Goal: Information Seeking & Learning: Find specific fact

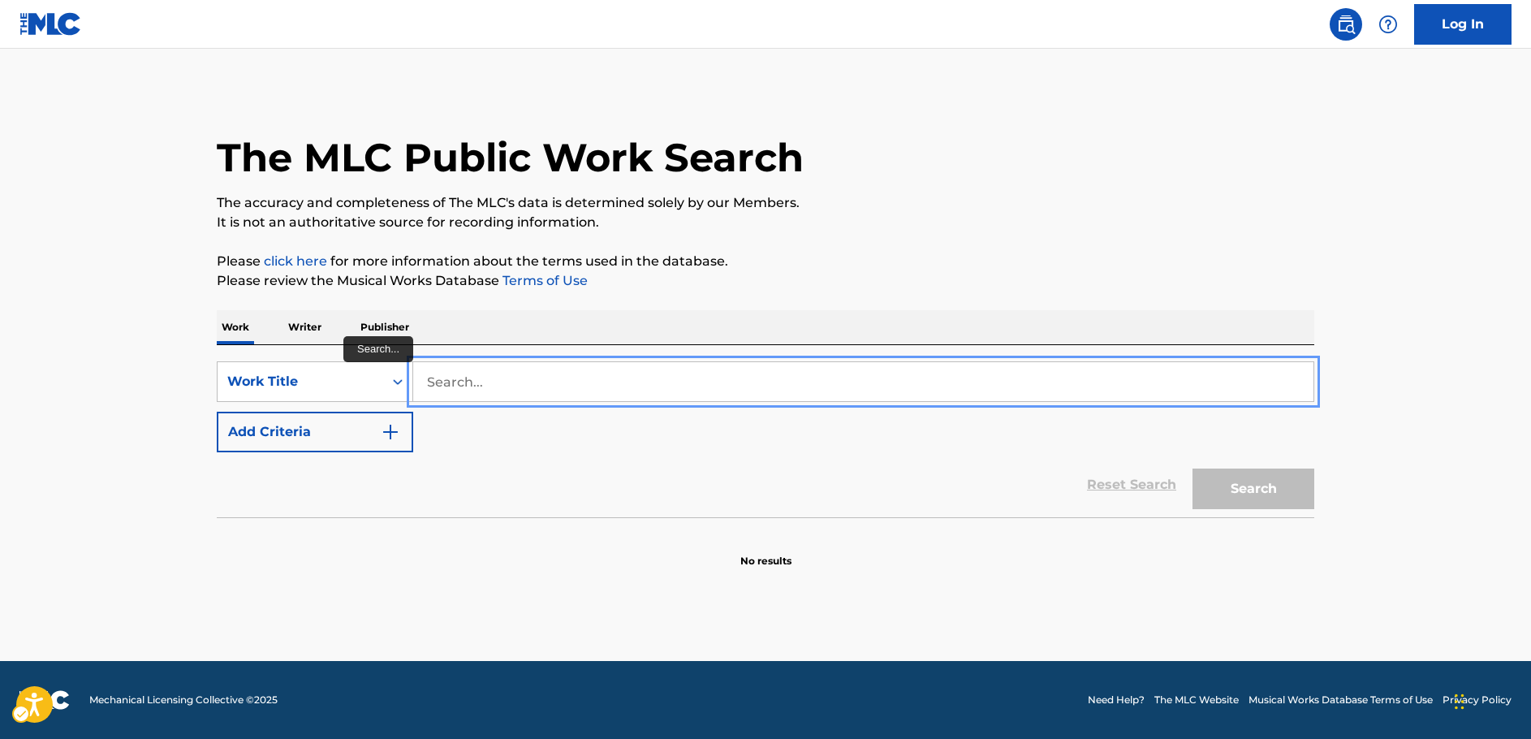
click at [453, 380] on input "Search..." at bounding box center [863, 381] width 900 height 39
paste input "Nothing but a Smile"
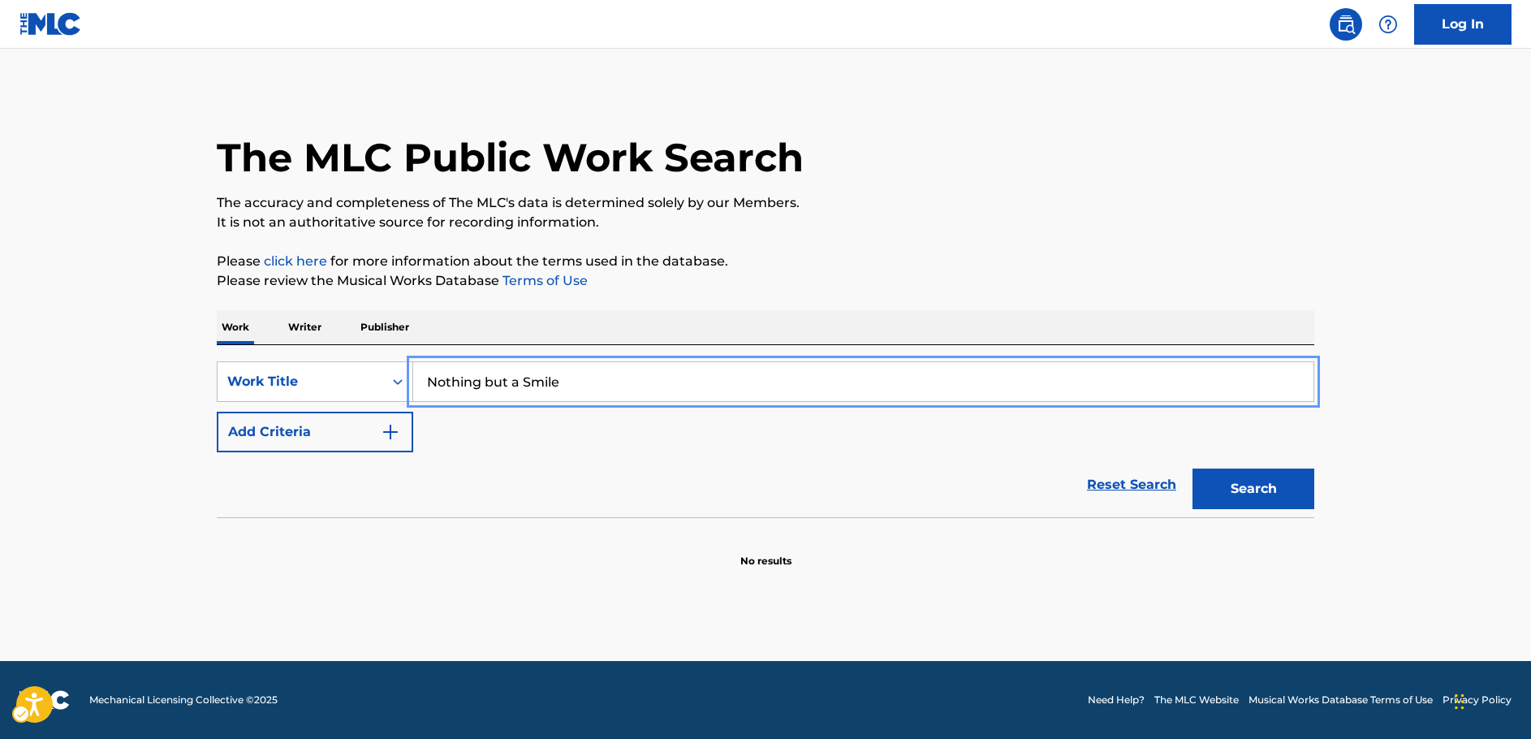
type input "Nothing but a Smile"
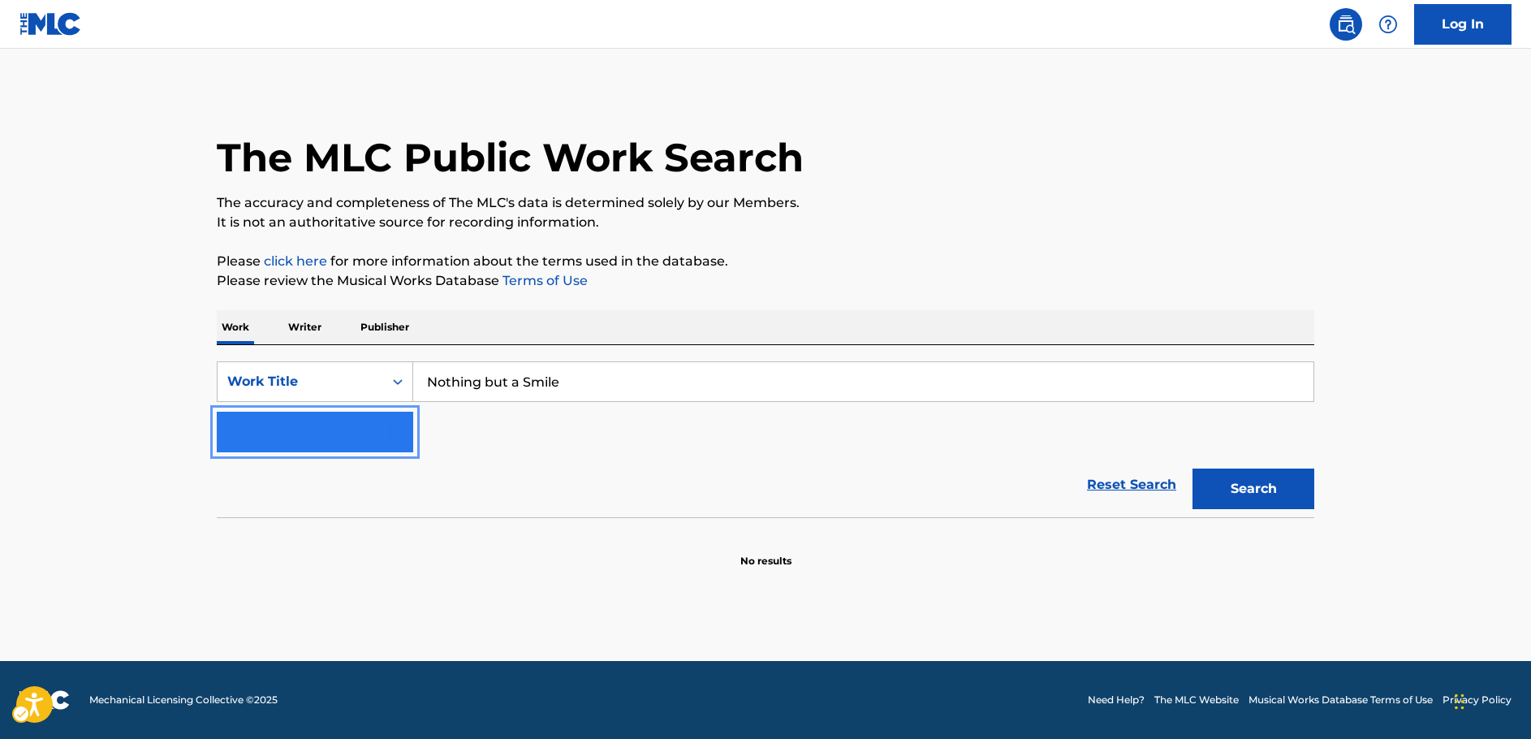
click at [398, 430] on img "Search Form" at bounding box center [390, 431] width 19 height 19
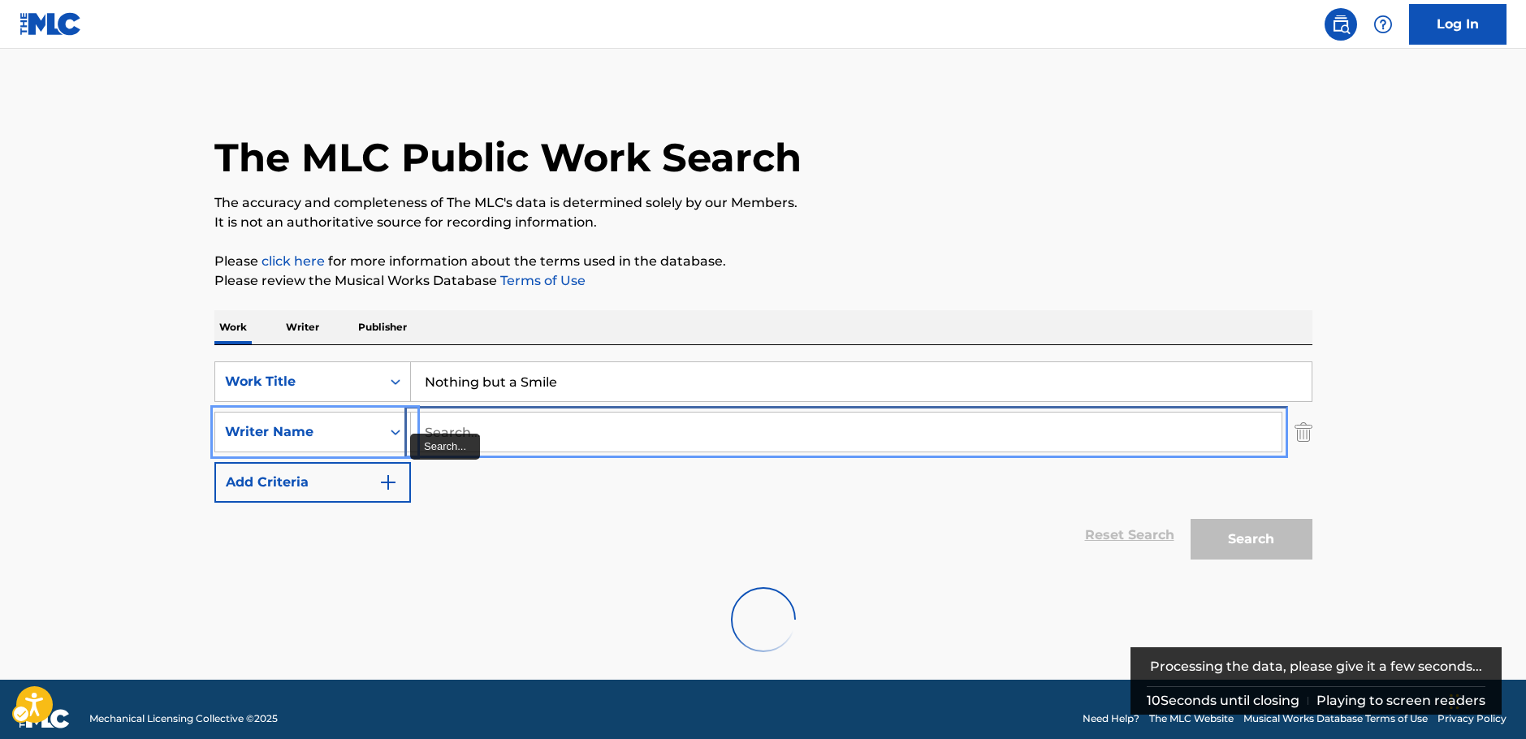
click at [457, 437] on input "Search..." at bounding box center [846, 431] width 870 height 39
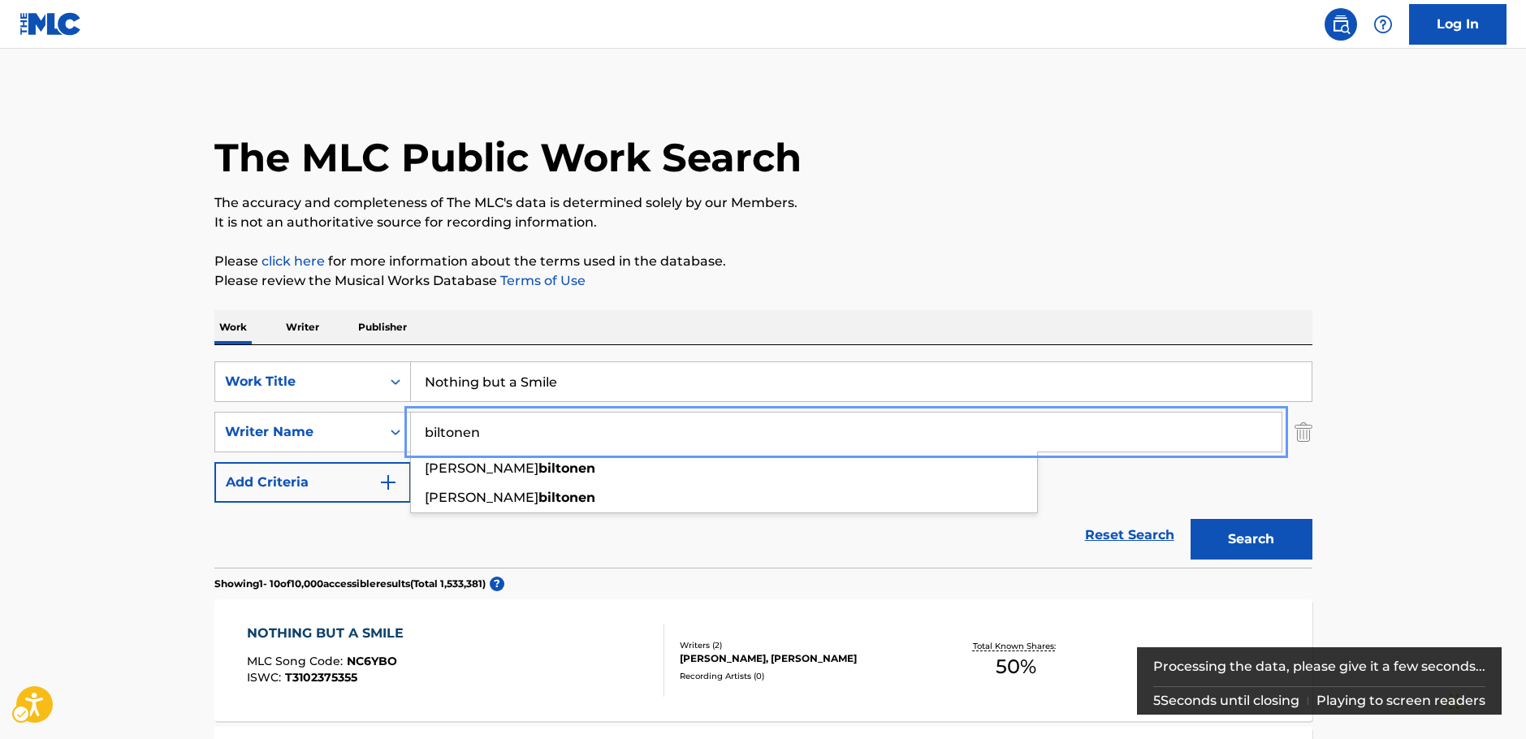
type input "biltonen"
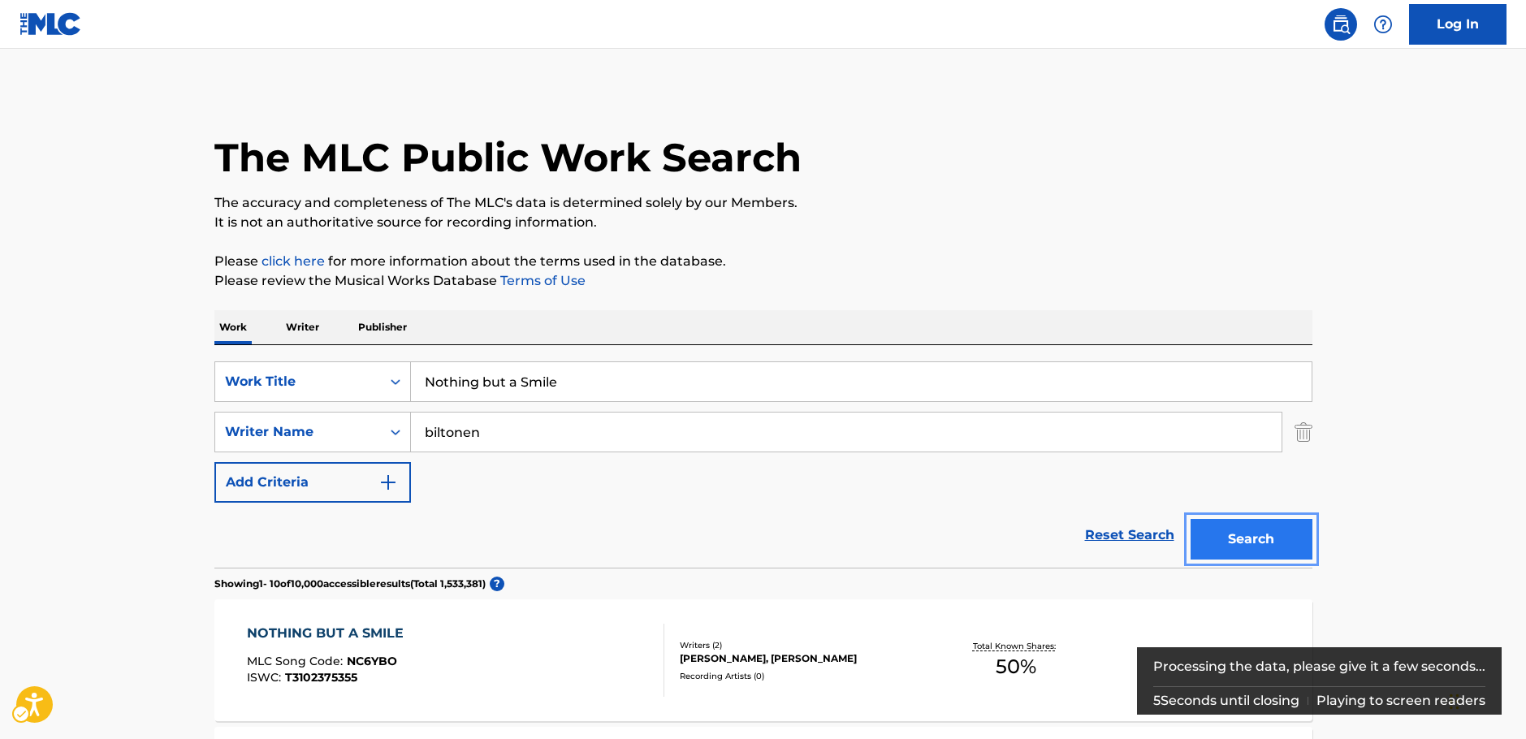
click at [1267, 535] on button "Search" at bounding box center [1251, 539] width 122 height 41
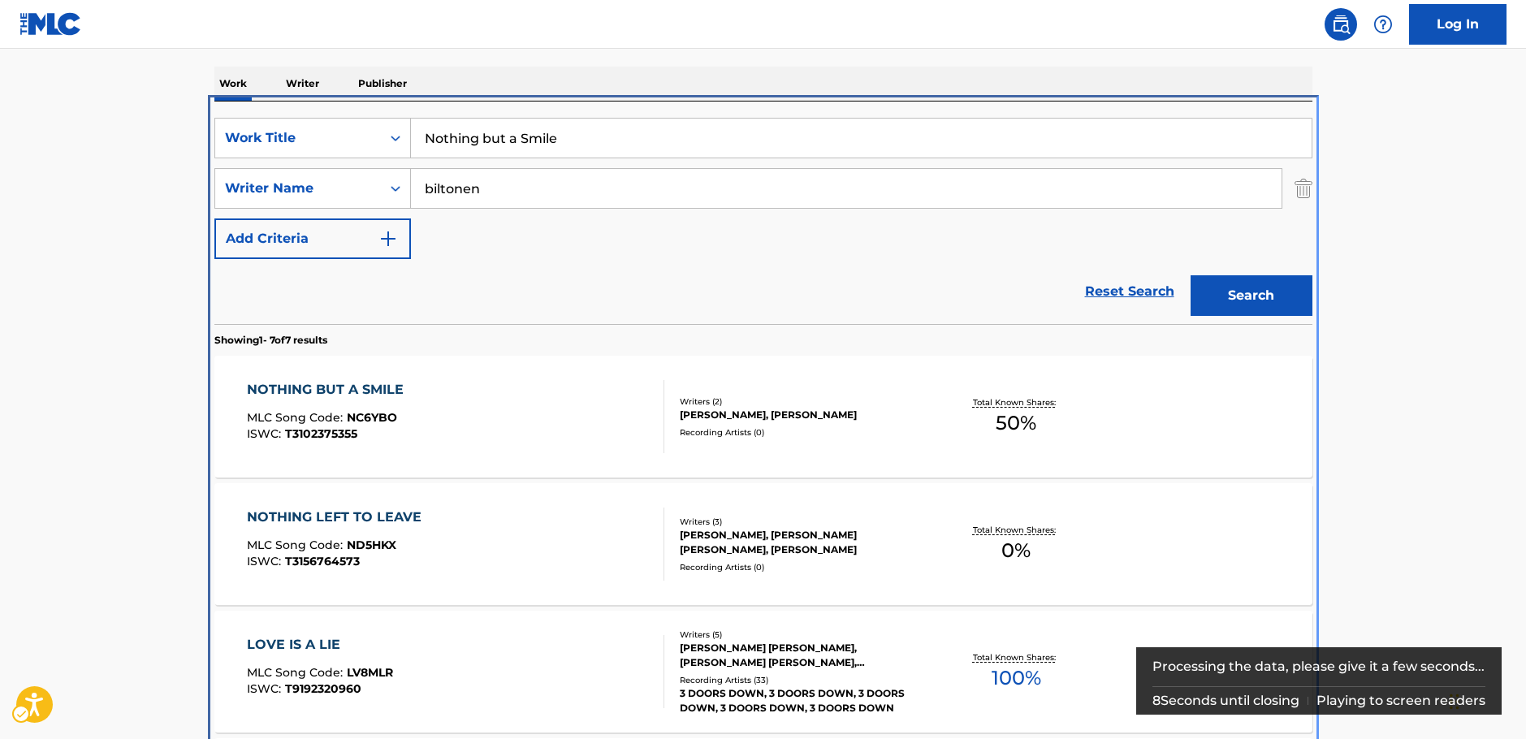
scroll to position [345, 0]
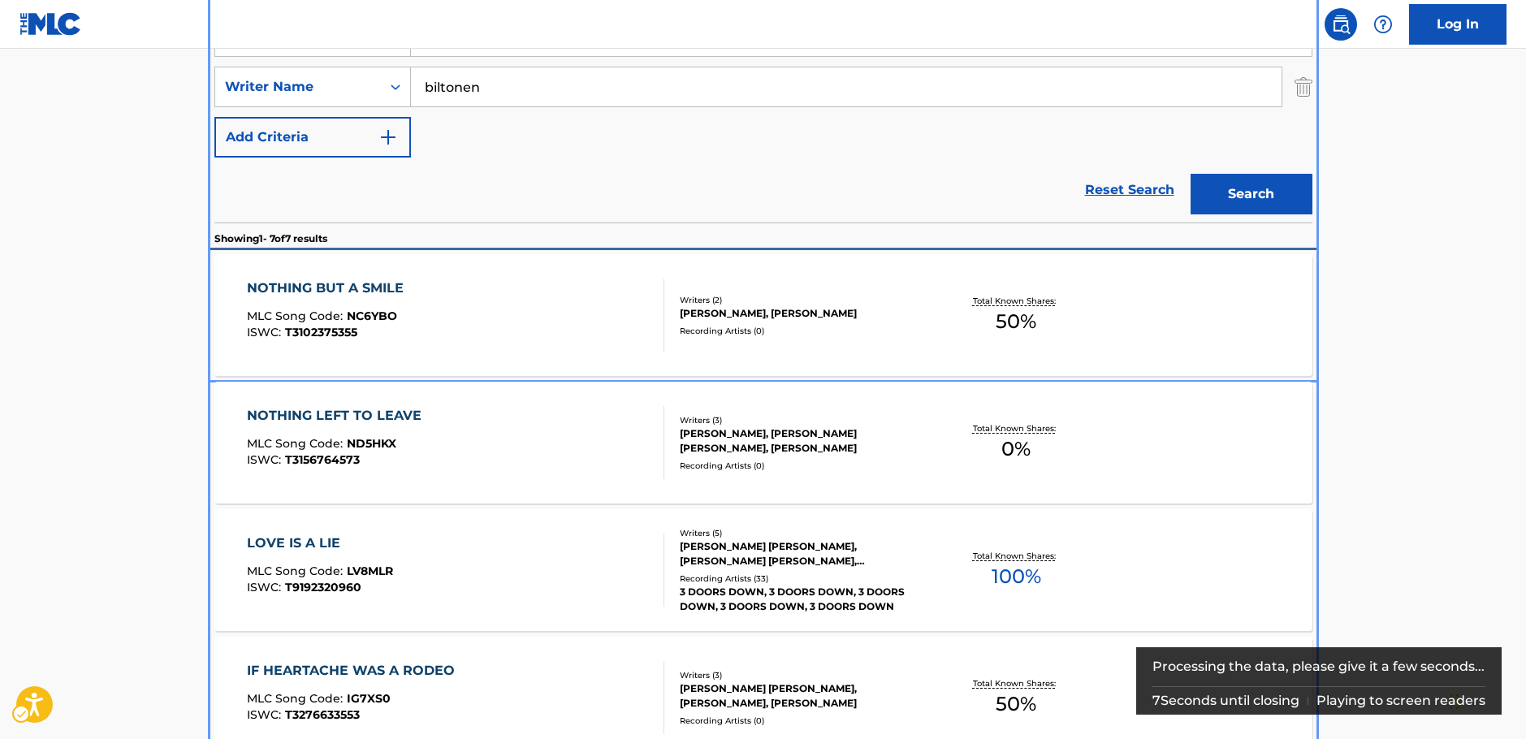
click at [457, 296] on div "NOTHING BUT A SMILE MLC Song Code : NC6YBO ISWC : T3102375355" at bounding box center [455, 314] width 417 height 73
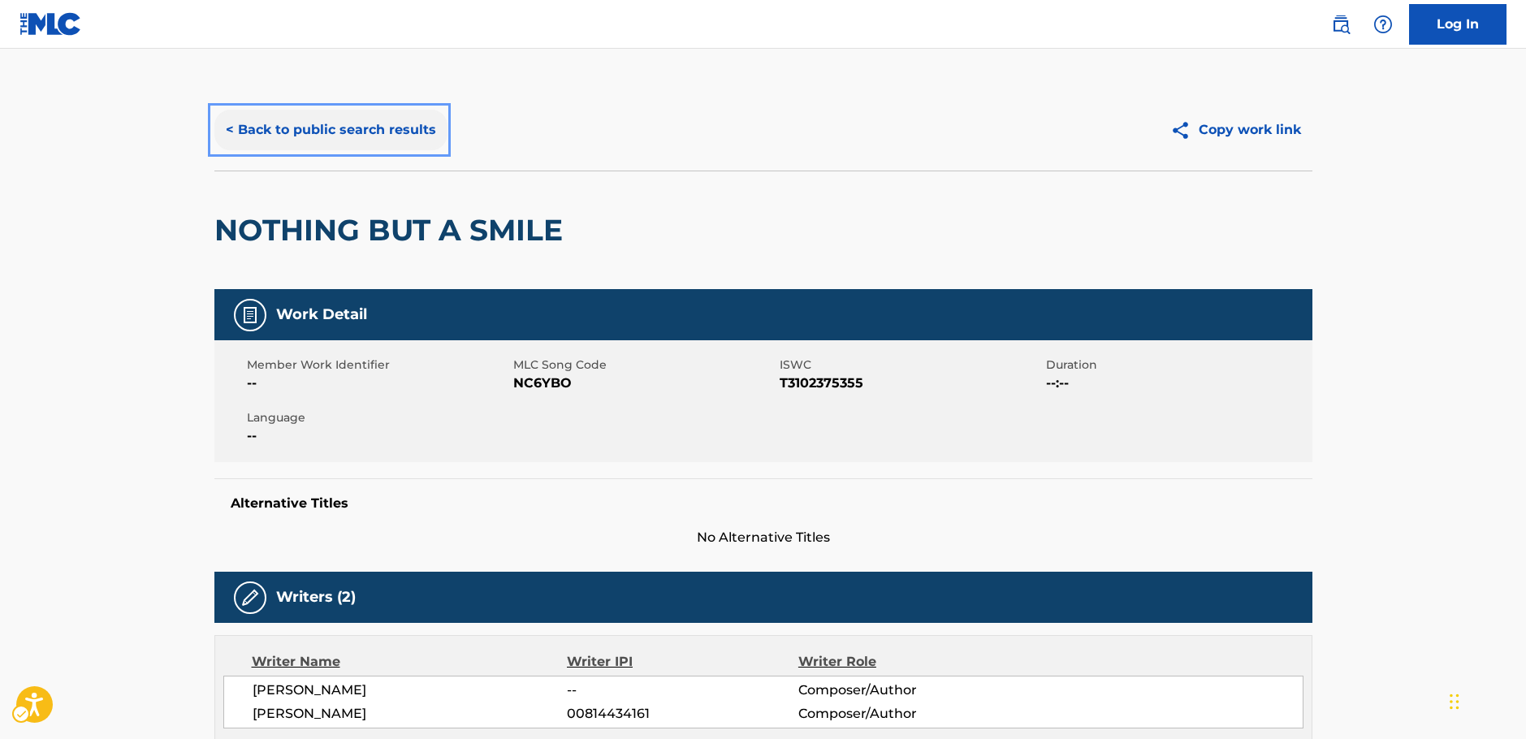
click at [343, 124] on button "< Back to public search results" at bounding box center [330, 130] width 233 height 41
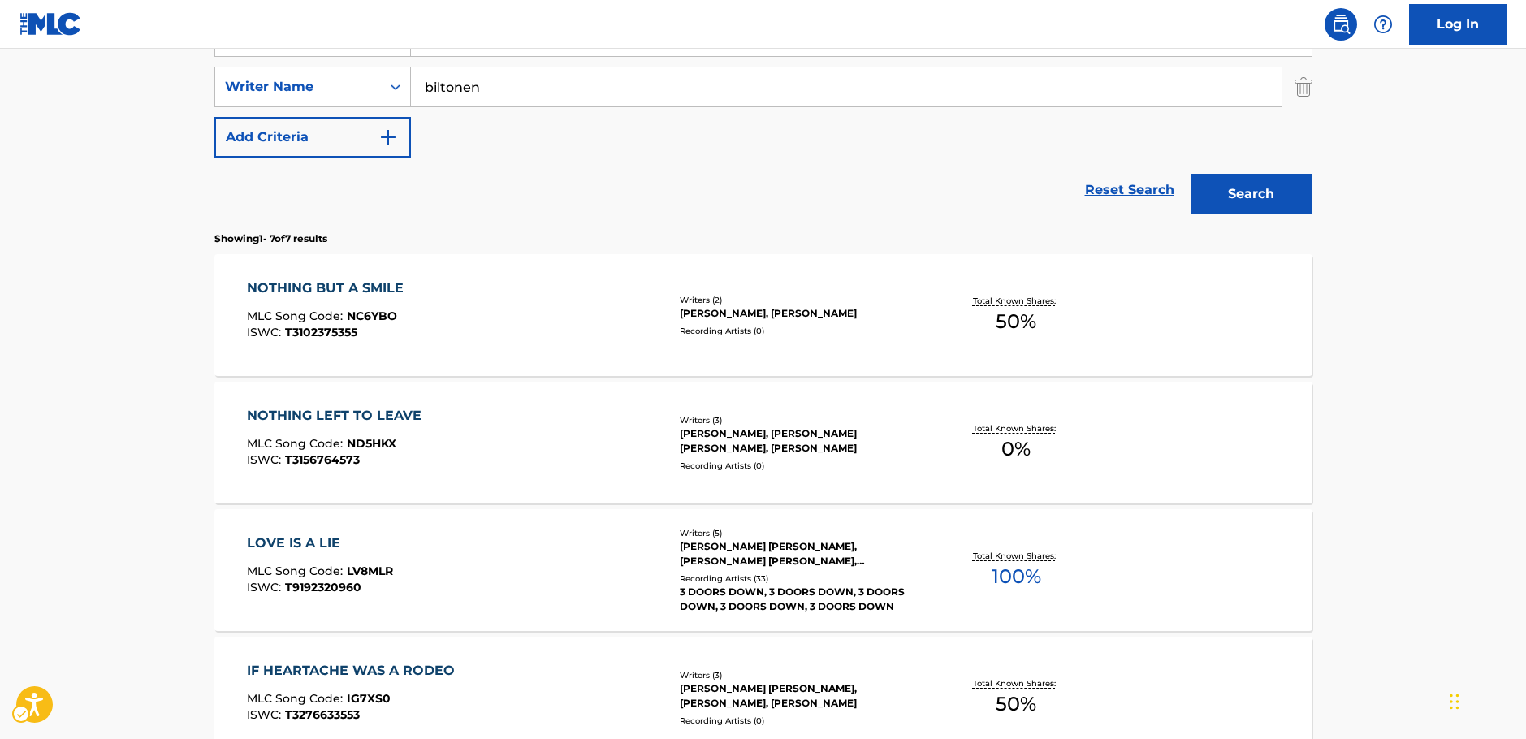
scroll to position [101, 0]
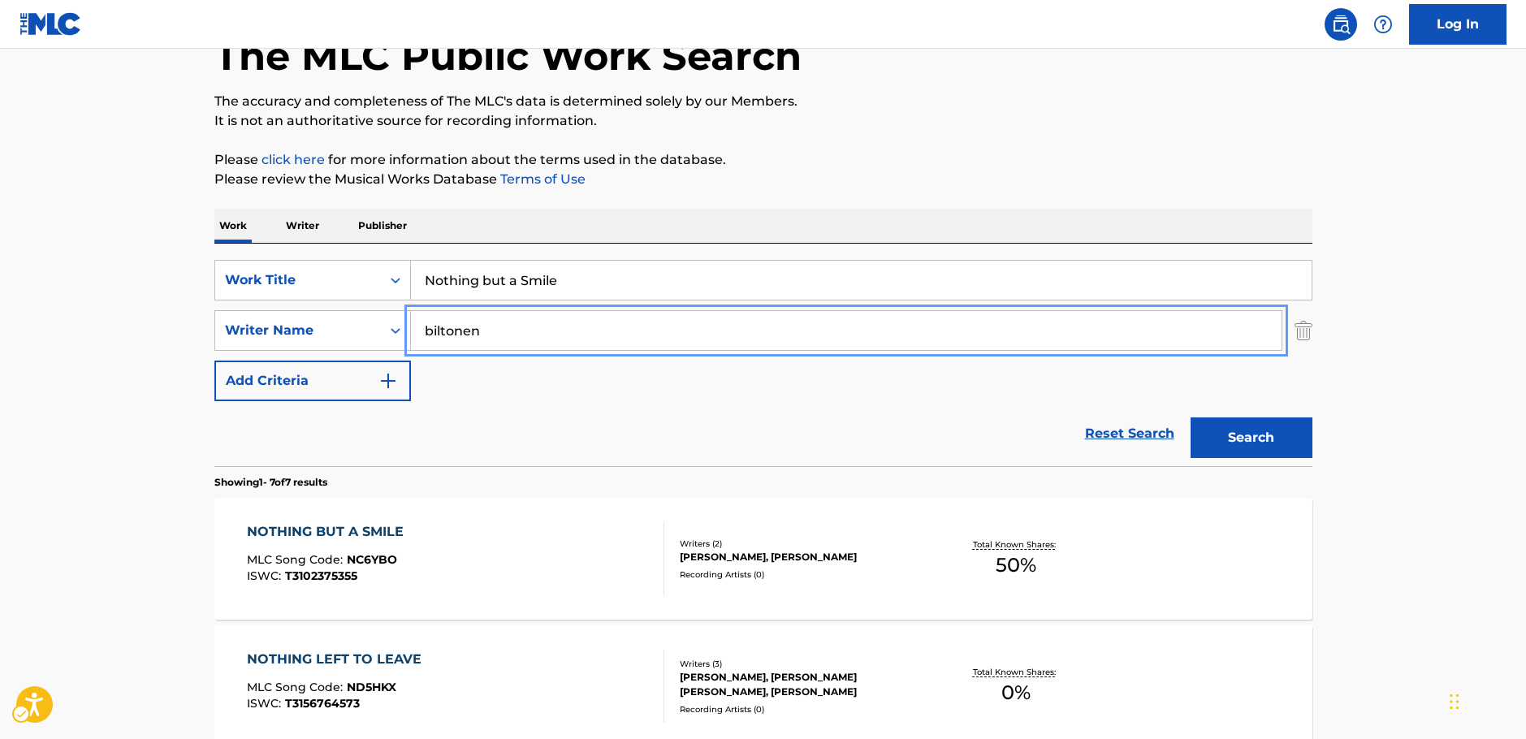
drag, startPoint x: 482, startPoint y: 335, endPoint x: 95, endPoint y: 358, distance: 388.0
click at [227, 340] on div "SearchWithCriteria656e3f6d-efae-4243-9b08-06383eee6877 Writer Name [PERSON_NAME]" at bounding box center [763, 330] width 1098 height 41
paste input "[PERSON_NAME]"
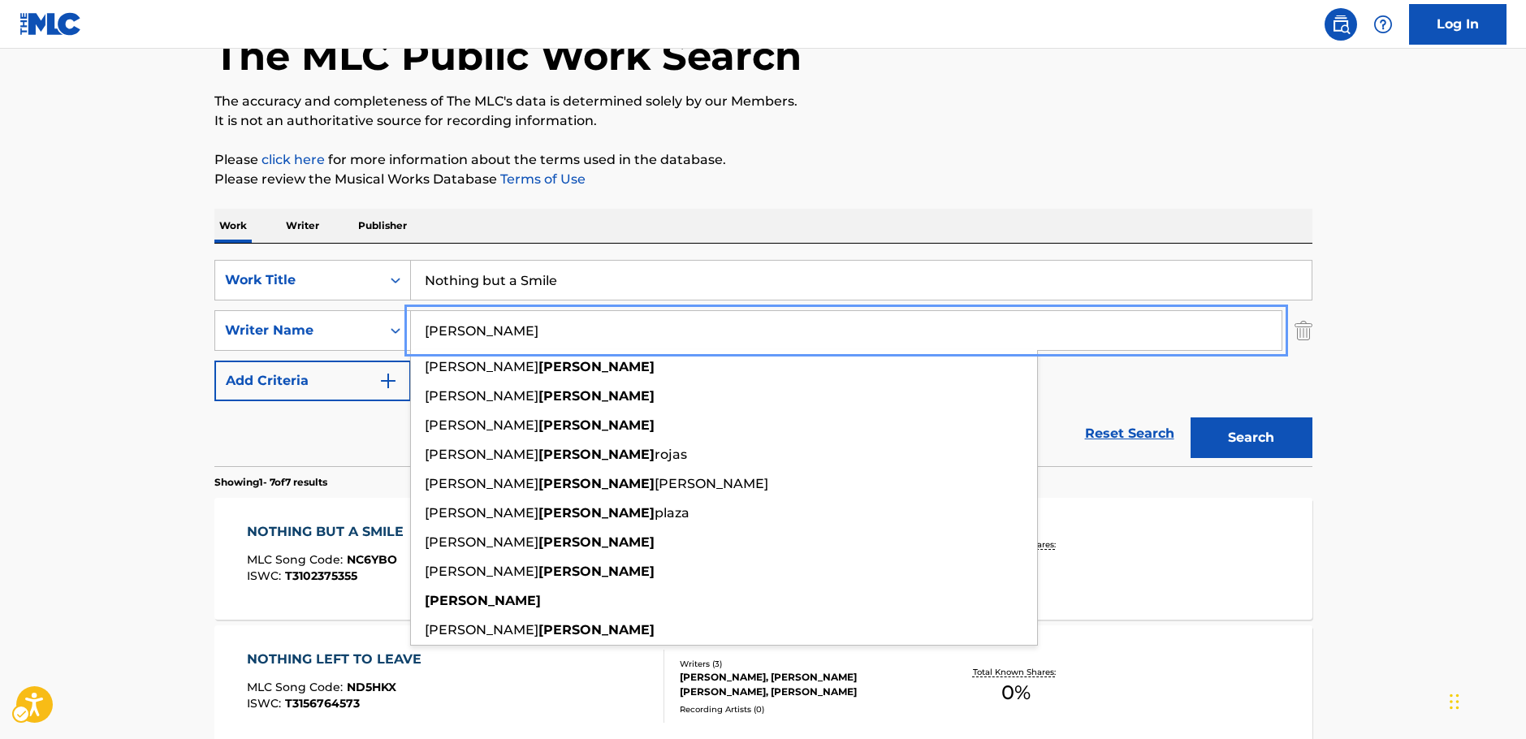
type input "[PERSON_NAME]"
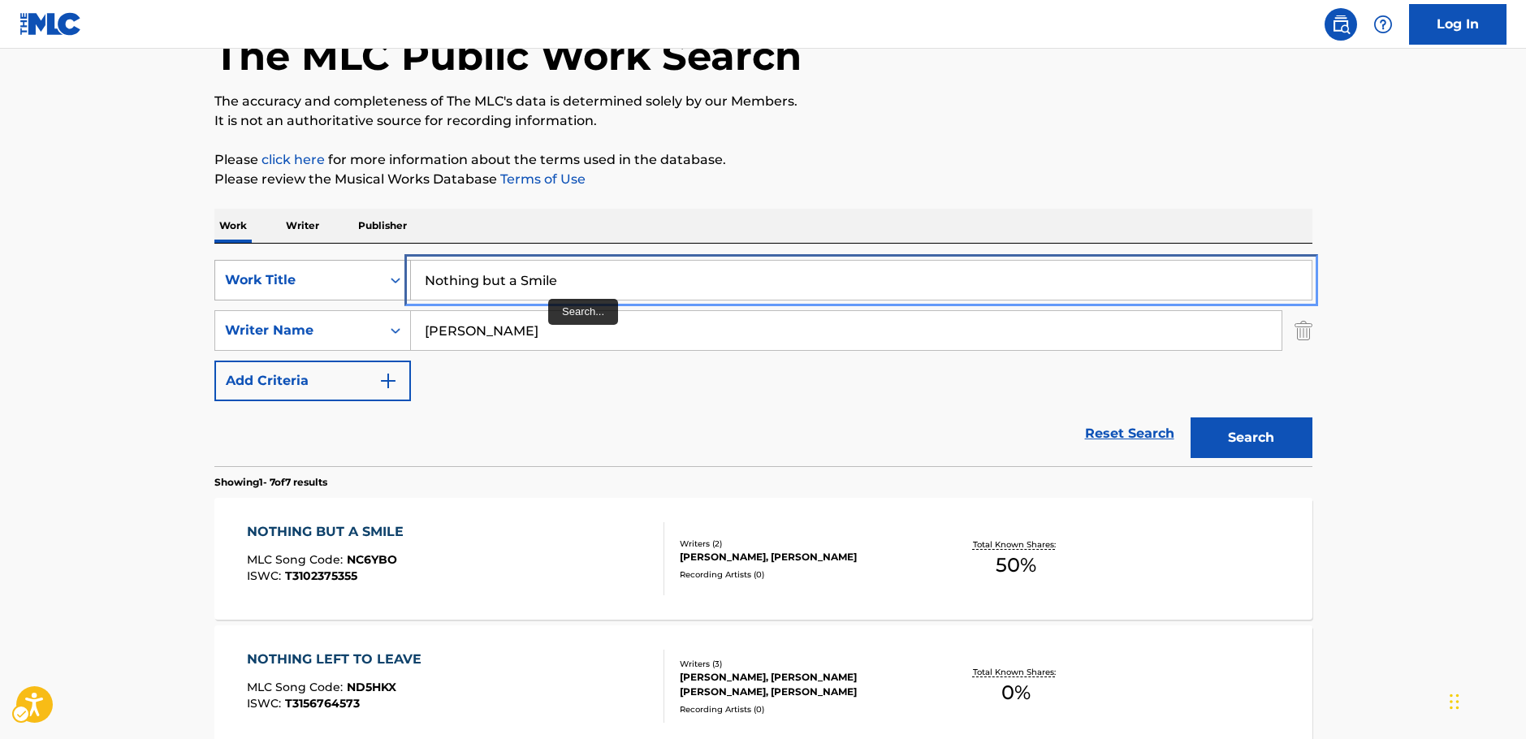
click at [340, 294] on div "SearchWithCriteria485fe834-3d17-4fe4-a300-9f75b328b8ef Work Title Nothing but a…" at bounding box center [763, 280] width 1098 height 41
paste input "Me la Vas a Pagar"
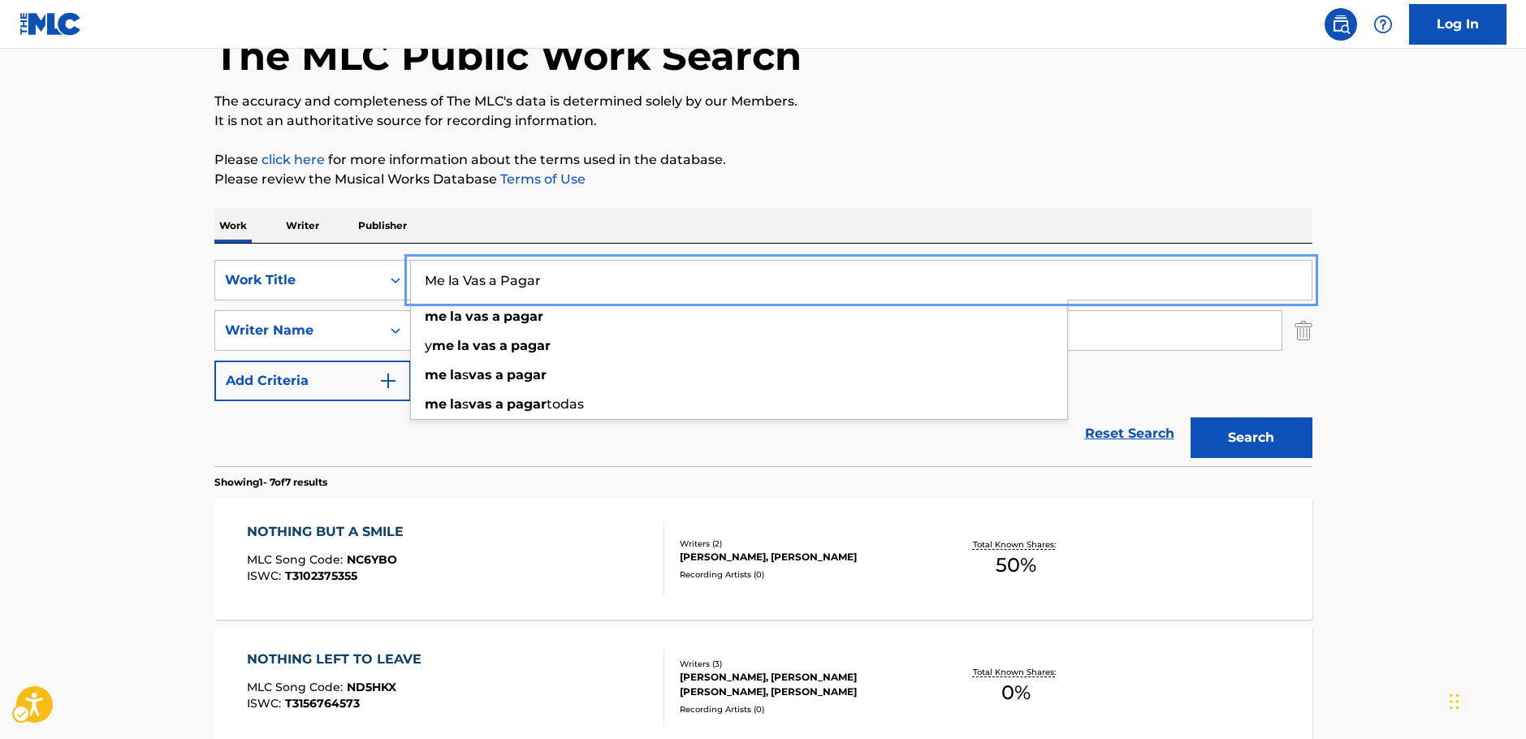
type input "Me la Vas a Pagar"
click at [1217, 438] on button "Search" at bounding box center [1251, 437] width 122 height 41
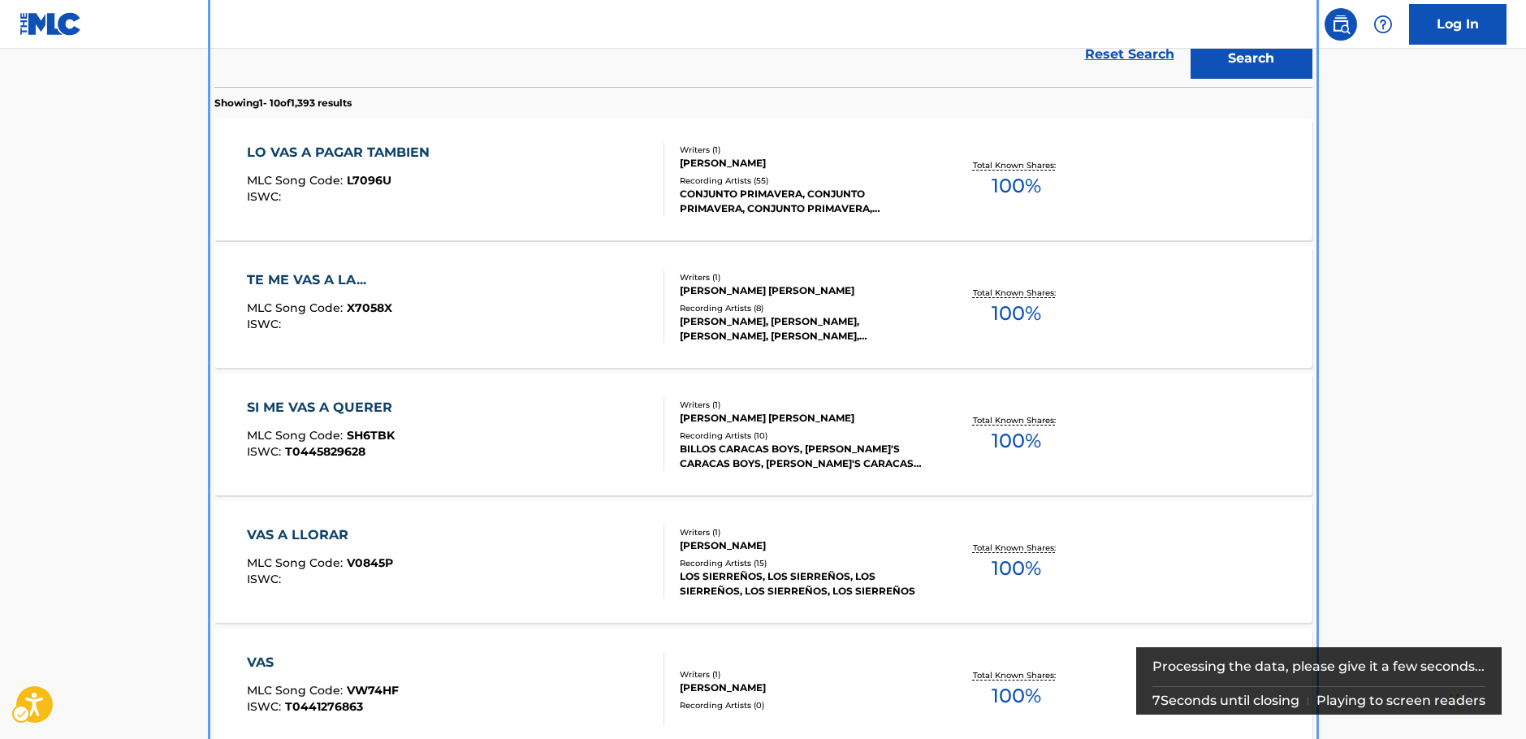
scroll to position [162, 0]
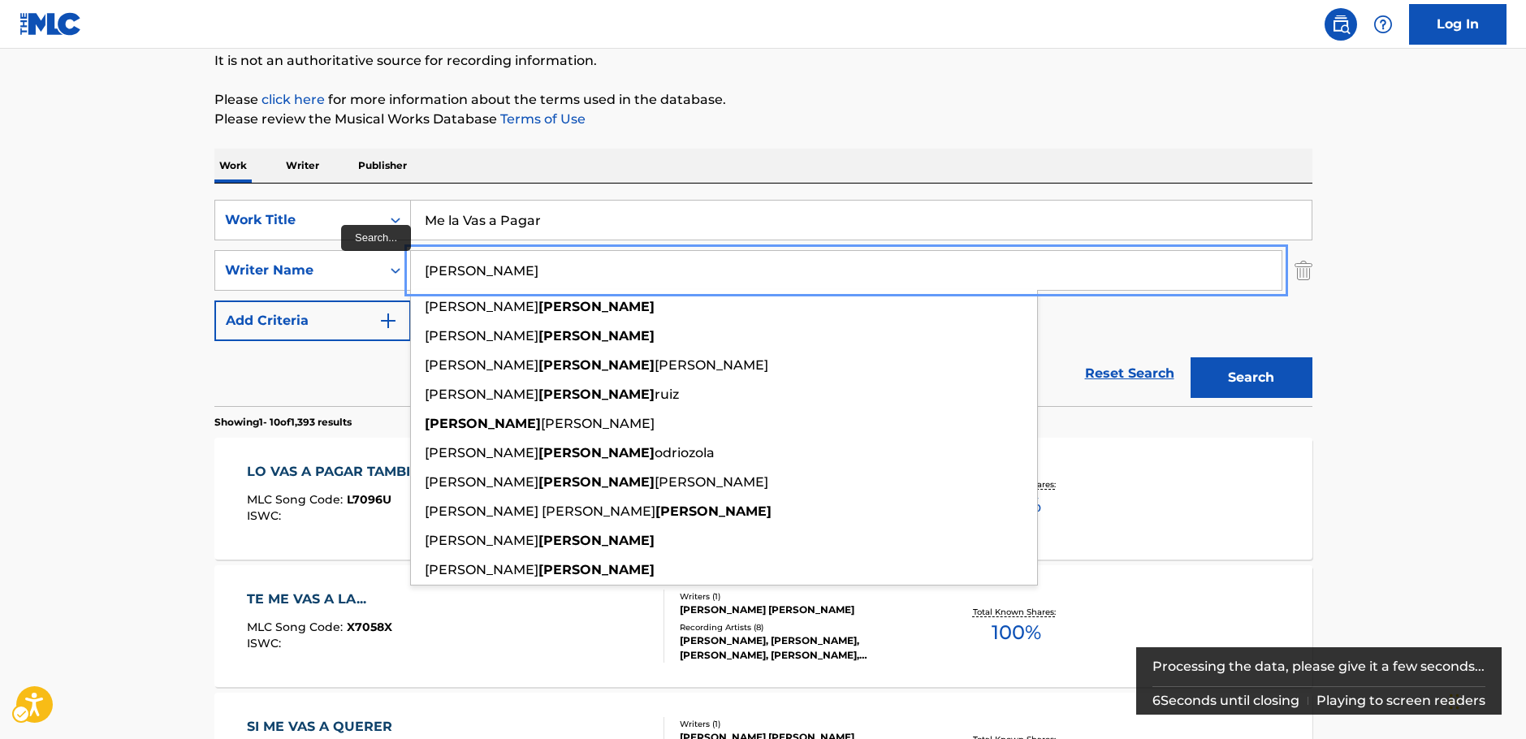
click at [425, 274] on input "[PERSON_NAME]" at bounding box center [846, 270] width 870 height 39
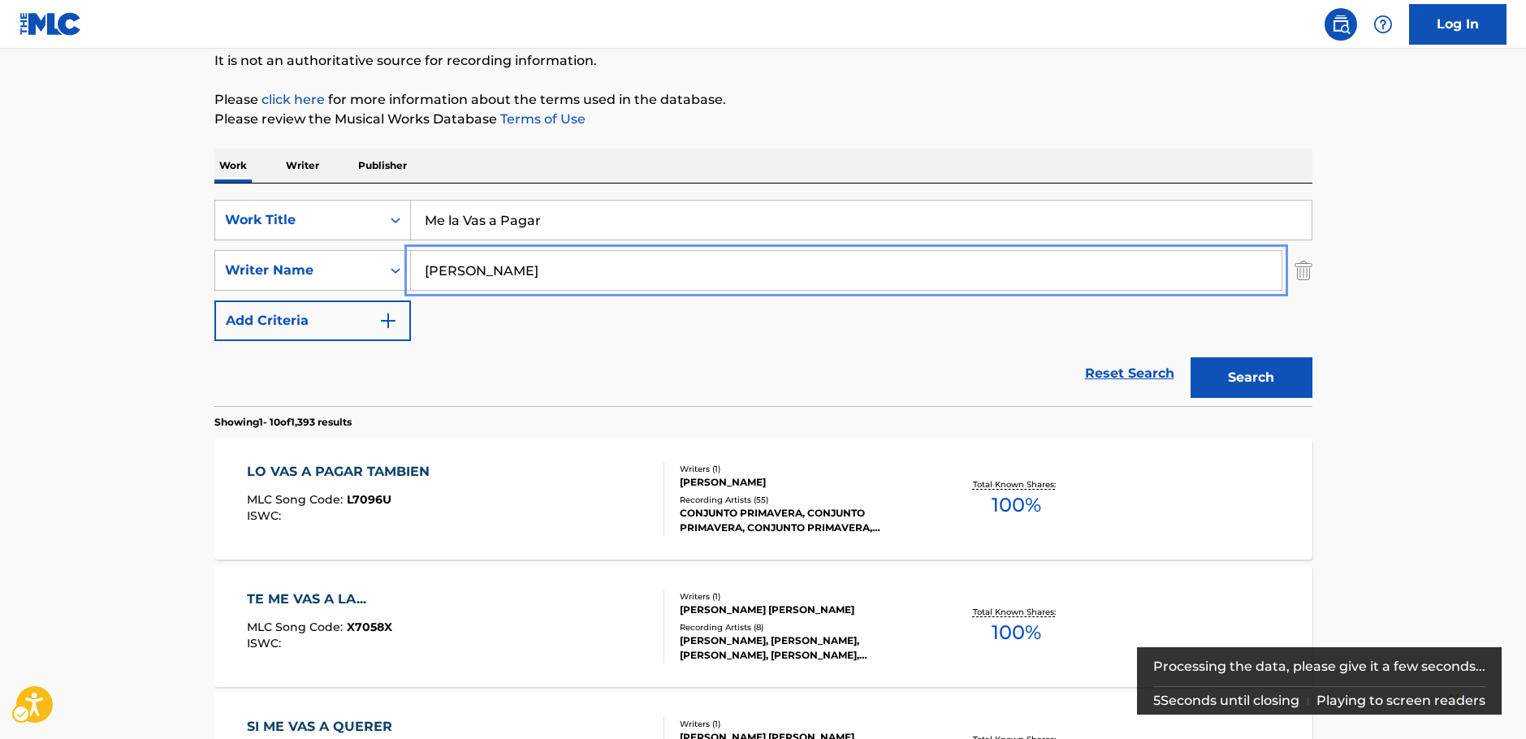
click at [1190, 357] on button "Search" at bounding box center [1251, 377] width 122 height 41
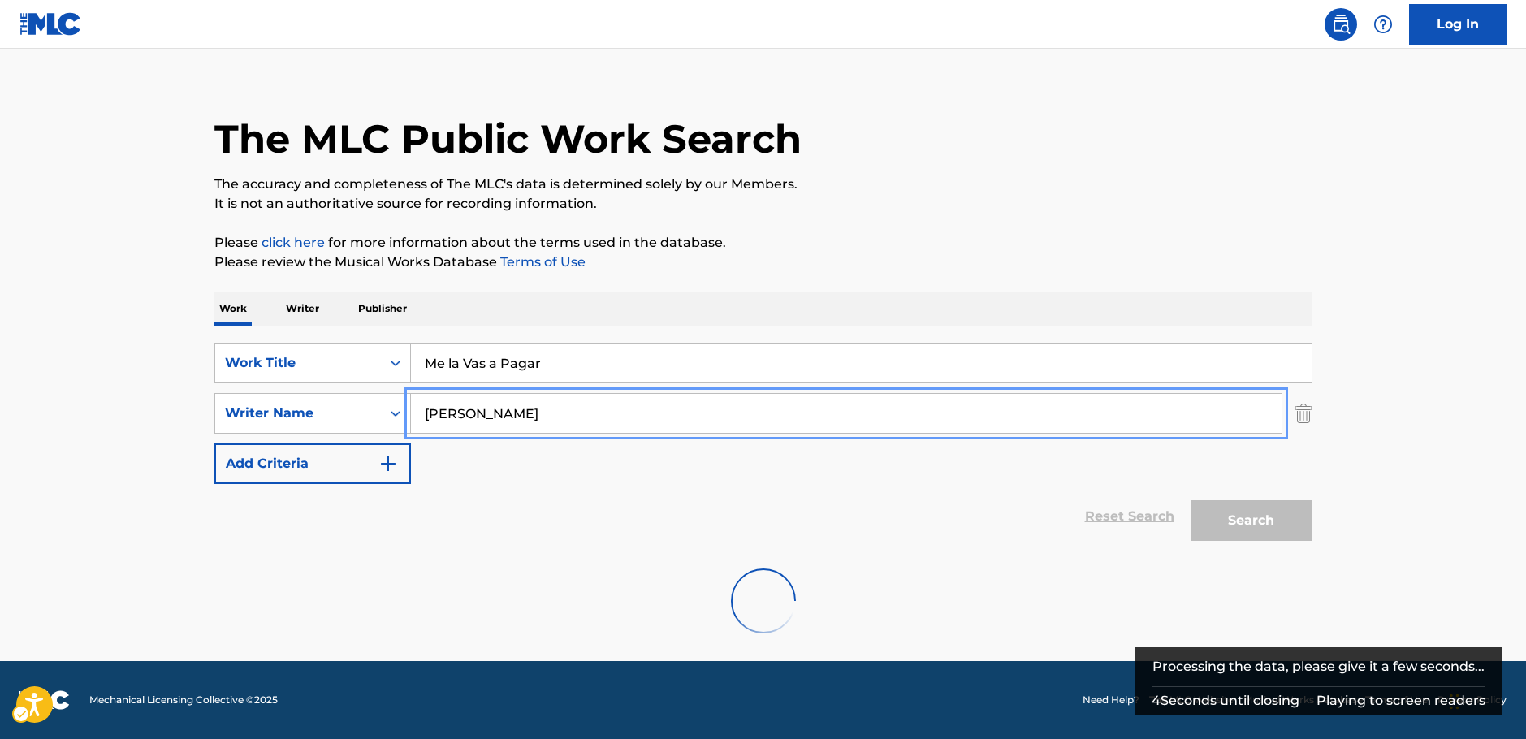
scroll to position [0, 0]
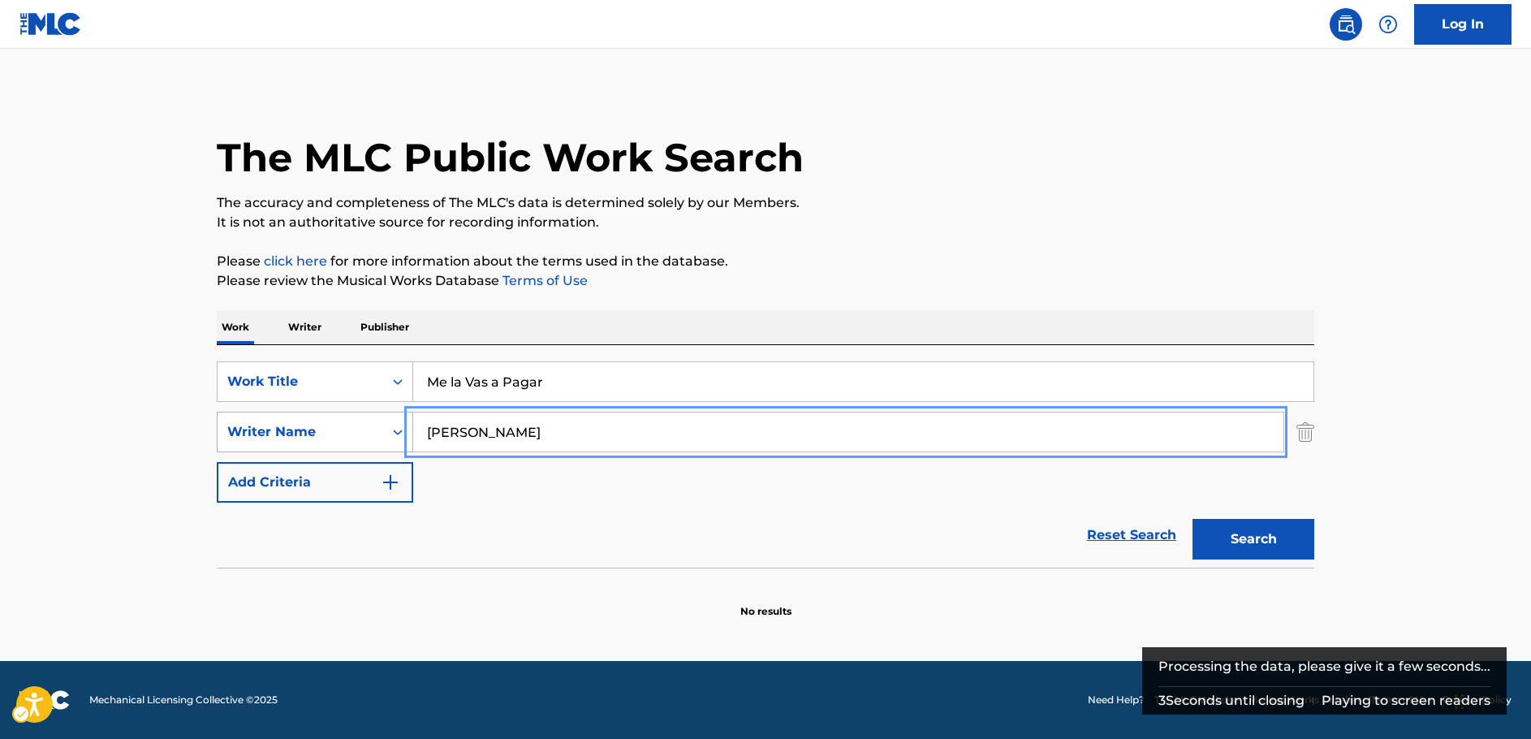
drag, startPoint x: 546, startPoint y: 442, endPoint x: 359, endPoint y: 414, distance: 188.8
click at [360, 436] on div "SearchWithCriteria656e3f6d-efae-4243-9b08-06383eee6877 Writer Name [PERSON_NAME]" at bounding box center [766, 432] width 1098 height 41
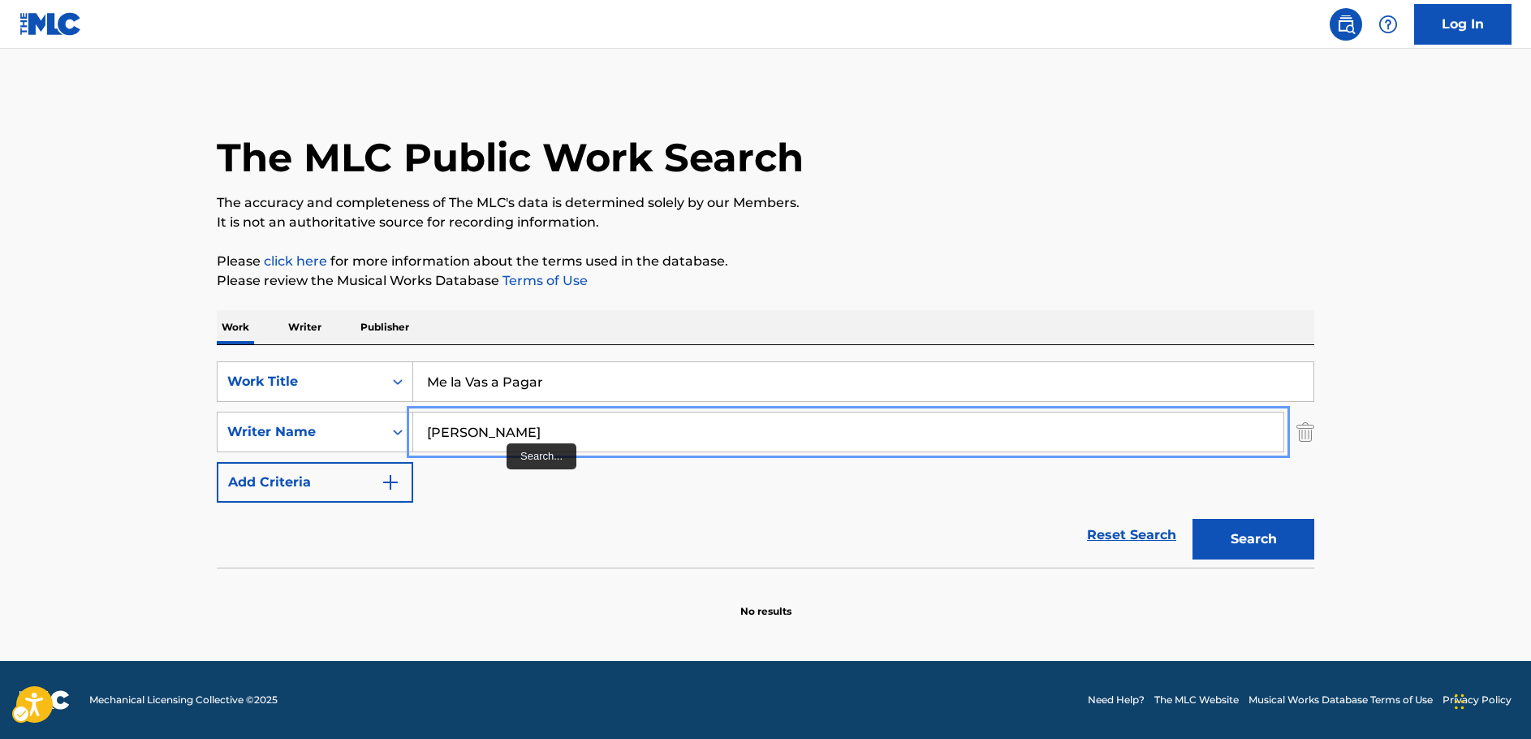
click at [507, 433] on input "[PERSON_NAME]" at bounding box center [848, 431] width 870 height 39
drag, startPoint x: 520, startPoint y: 430, endPoint x: 374, endPoint y: 427, distance: 146.2
click at [374, 427] on div "SearchWithCriteria656e3f6d-efae-4243-9b08-06383eee6877 Writer Name [PERSON_NAME]" at bounding box center [766, 432] width 1098 height 41
paste input "[PERSON_NAME]"
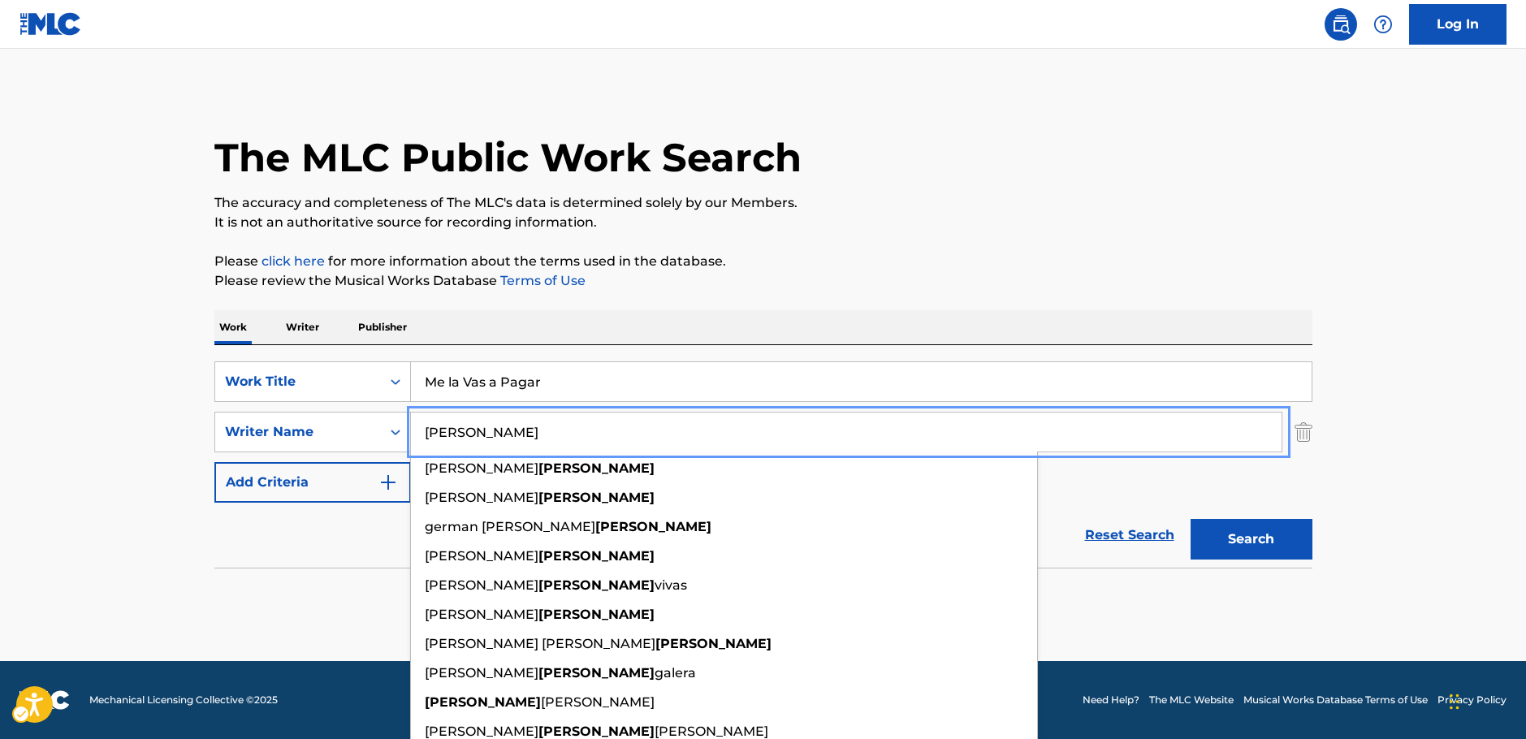
type input "[PERSON_NAME]"
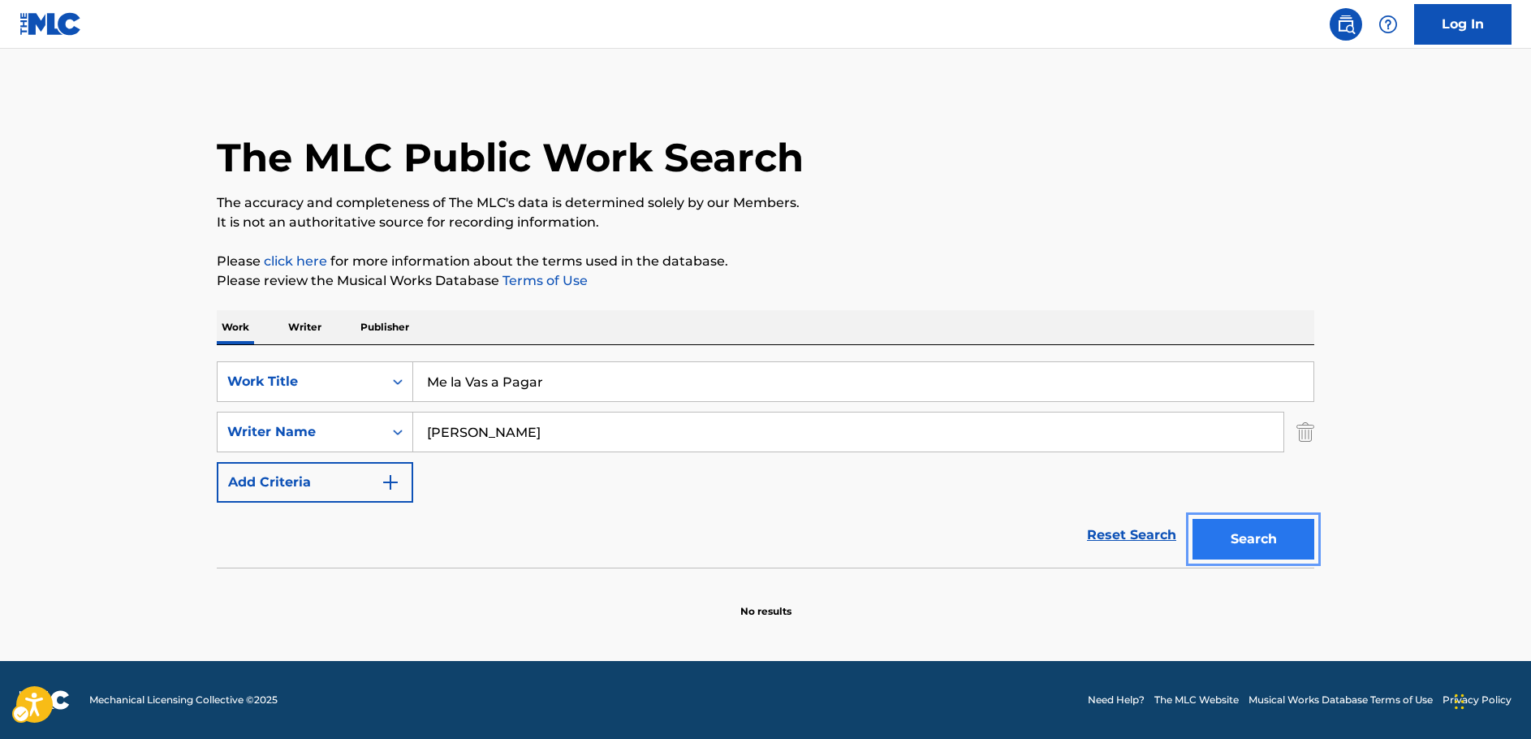
click at [1244, 539] on button "Search" at bounding box center [1254, 539] width 122 height 41
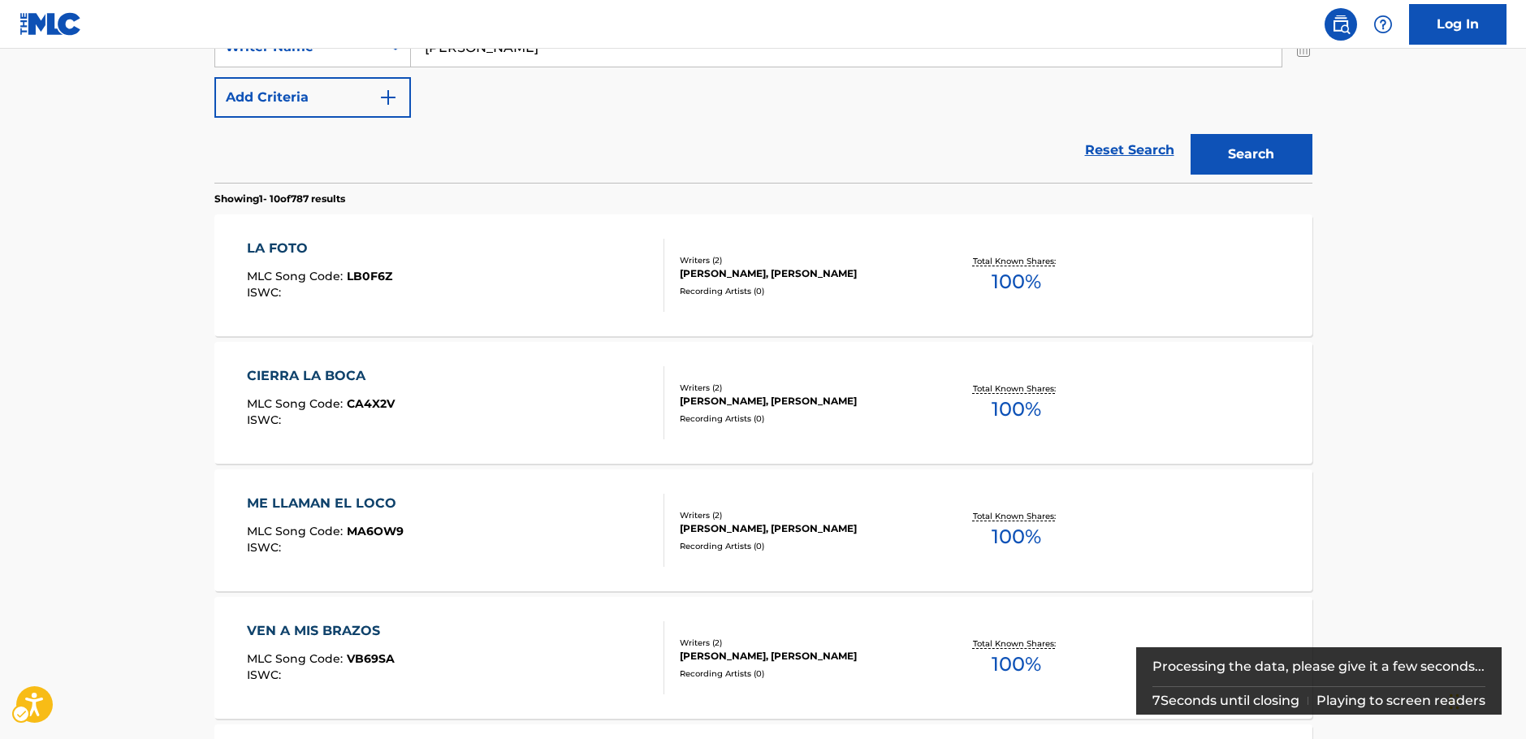
scroll to position [243, 0]
